Goal: Task Accomplishment & Management: Manage account settings

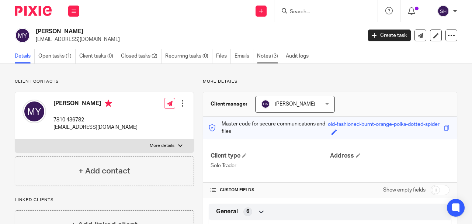
click at [271, 56] on link "Notes (3)" at bounding box center [269, 56] width 25 height 14
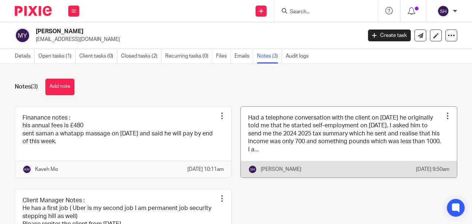
click at [315, 152] on link at bounding box center [349, 142] width 216 height 71
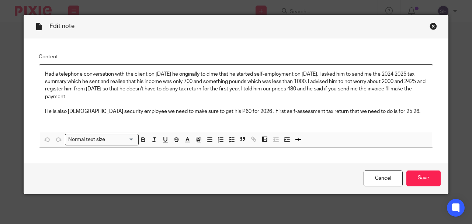
click at [87, 89] on p "Had a telephone conversation with the client on 4th of June 2025 he originally …" at bounding box center [236, 85] width 382 height 30
click at [71, 88] on p "Had a telephone conversation with the client on 4th of June 2025 he originally …" at bounding box center [236, 85] width 382 height 30
drag, startPoint x: 79, startPoint y: 89, endPoint x: 65, endPoint y: 88, distance: 14.8
click at [65, 88] on p "Had a telephone conversation with the client on 4th of June 2025 he originally …" at bounding box center [236, 85] width 382 height 30
click at [432, 26] on div "Close this dialog window" at bounding box center [433, 26] width 7 height 7
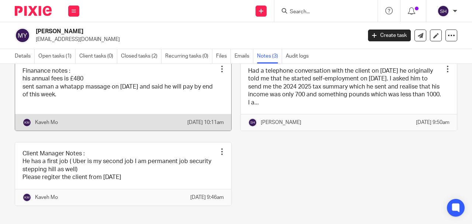
scroll to position [49, 0]
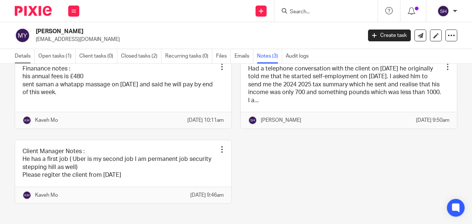
click at [21, 58] on link "Details" at bounding box center [25, 56] width 20 height 14
click at [17, 58] on link "Details" at bounding box center [25, 56] width 20 height 14
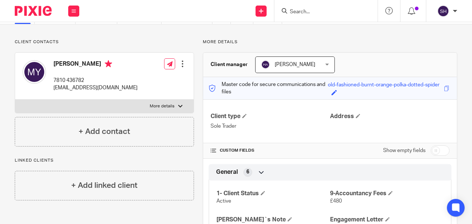
scroll to position [74, 0]
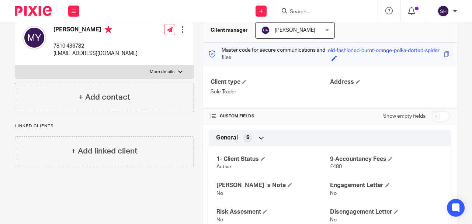
click at [155, 70] on p "More details" at bounding box center [162, 72] width 25 height 6
click at [15, 65] on input "More details" at bounding box center [15, 65] width 0 height 0
checkbox input "true"
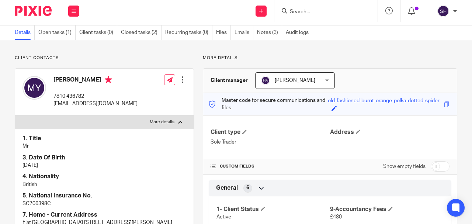
scroll to position [0, 0]
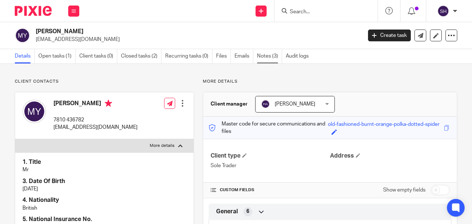
click at [267, 54] on link "Notes (3)" at bounding box center [269, 56] width 25 height 14
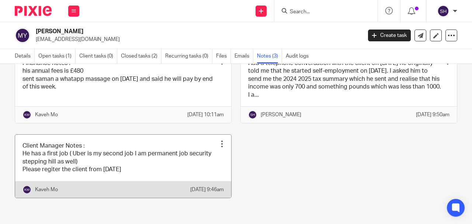
scroll to position [69, 0]
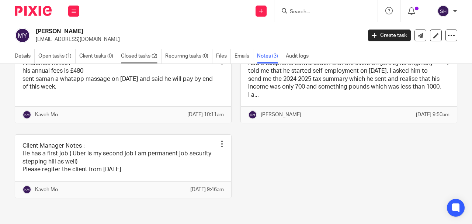
click at [133, 57] on link "Closed tasks (2)" at bounding box center [141, 56] width 41 height 14
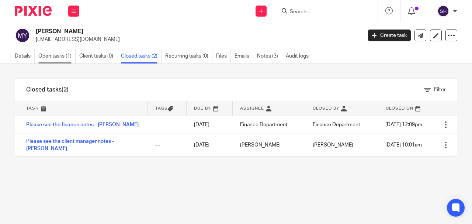
click at [55, 57] on link "Open tasks (1)" at bounding box center [56, 56] width 37 height 14
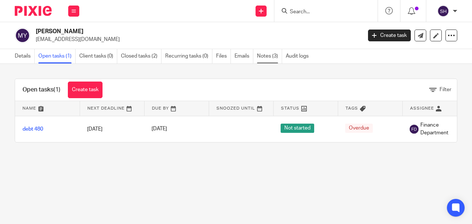
click at [268, 55] on link "Notes (3)" at bounding box center [269, 56] width 25 height 14
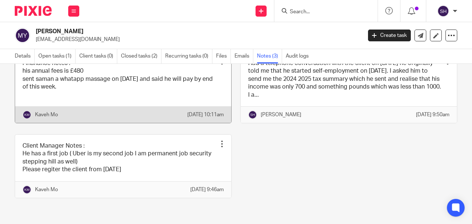
scroll to position [69, 0]
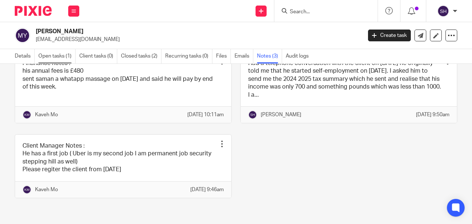
click at [55, 57] on link "Open tasks (1)" at bounding box center [56, 56] width 37 height 14
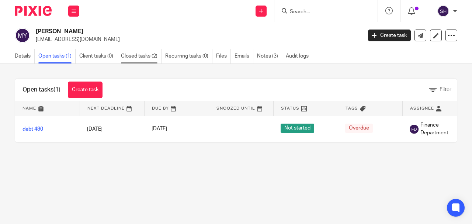
click at [141, 55] on link "Closed tasks (2)" at bounding box center [141, 56] width 41 height 14
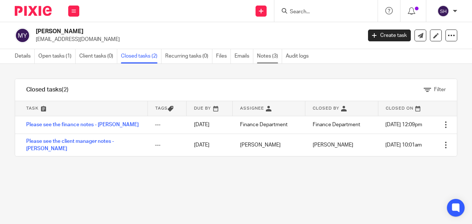
click at [270, 58] on link "Notes (3)" at bounding box center [269, 56] width 25 height 14
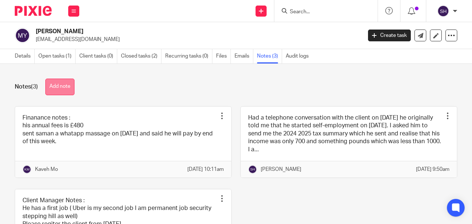
click at [62, 89] on button "Add note" at bounding box center [59, 87] width 29 height 17
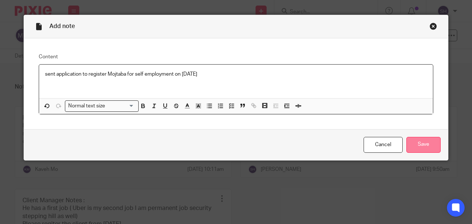
click at [431, 146] on input "Save" at bounding box center [424, 145] width 34 height 16
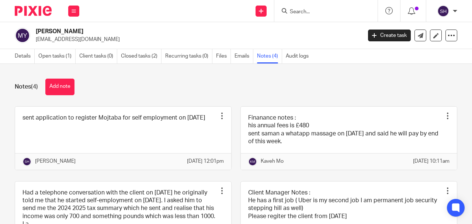
click at [302, 10] on input "Search" at bounding box center [322, 12] width 66 height 7
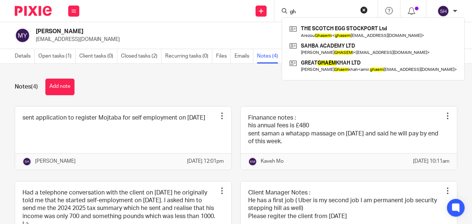
type input "g"
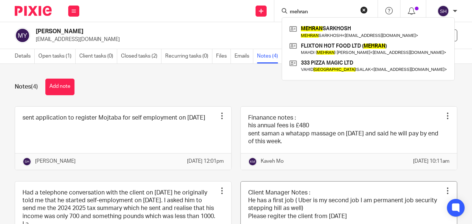
type input "mehran"
drag, startPoint x: 331, startPoint y: 14, endPoint x: 273, endPoint y: 14, distance: 57.9
click at [273, 14] on div "Send new email Create task Add client [PERSON_NAME] [PERSON_NAME] [PERSON_NAME]…" at bounding box center [280, 11] width 386 height 22
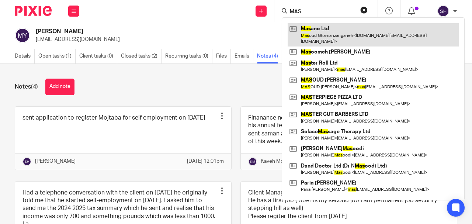
type input "MAS"
click at [303, 30] on link at bounding box center [373, 34] width 171 height 23
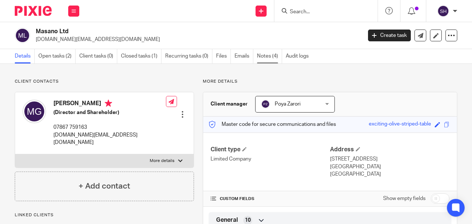
click at [266, 58] on link "Notes (4)" at bounding box center [269, 56] width 25 height 14
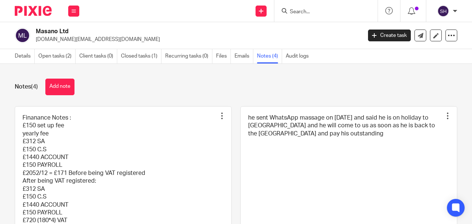
click at [76, 85] on div "Notes (4) Add note" at bounding box center [236, 87] width 443 height 17
click at [72, 86] on button "Add note" at bounding box center [59, 87] width 29 height 17
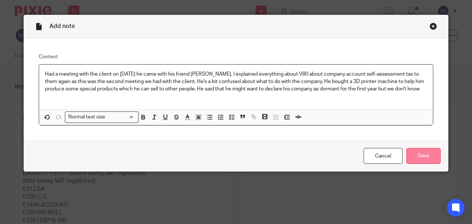
click at [429, 161] on input "Save" at bounding box center [424, 156] width 34 height 16
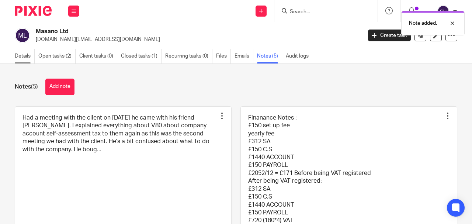
click at [23, 56] on link "Details" at bounding box center [25, 56] width 20 height 14
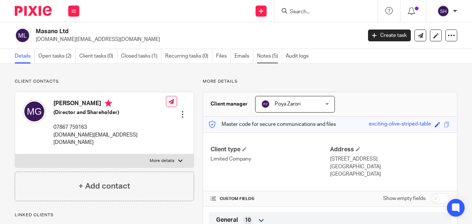
click at [271, 56] on link "Notes (5)" at bounding box center [269, 56] width 25 height 14
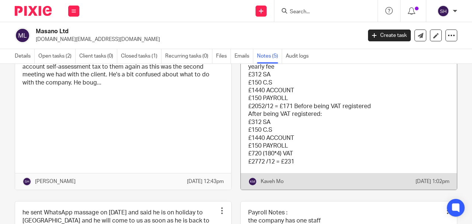
scroll to position [74, 0]
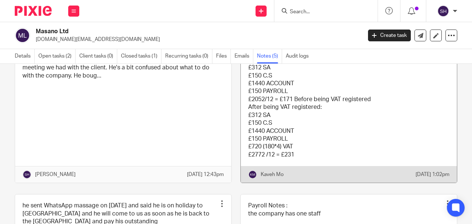
click at [317, 132] on link at bounding box center [349, 108] width 216 height 150
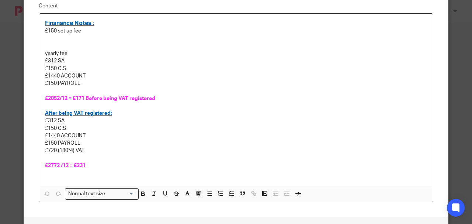
scroll to position [89, 0]
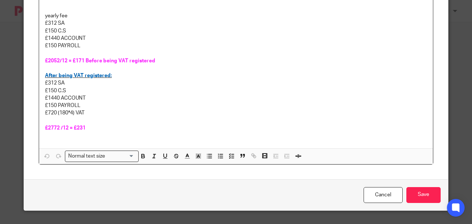
click at [75, 142] on div "Finanance Notes : £150 set up fee yearly fee £312 SA £150 C.S £1440 ACCOUNT £15…" at bounding box center [236, 62] width 394 height 172
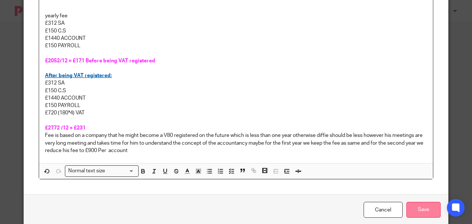
click at [430, 208] on input "Save" at bounding box center [424, 210] width 34 height 16
